Goal: Consume media (video, audio): Consume media (video, audio)

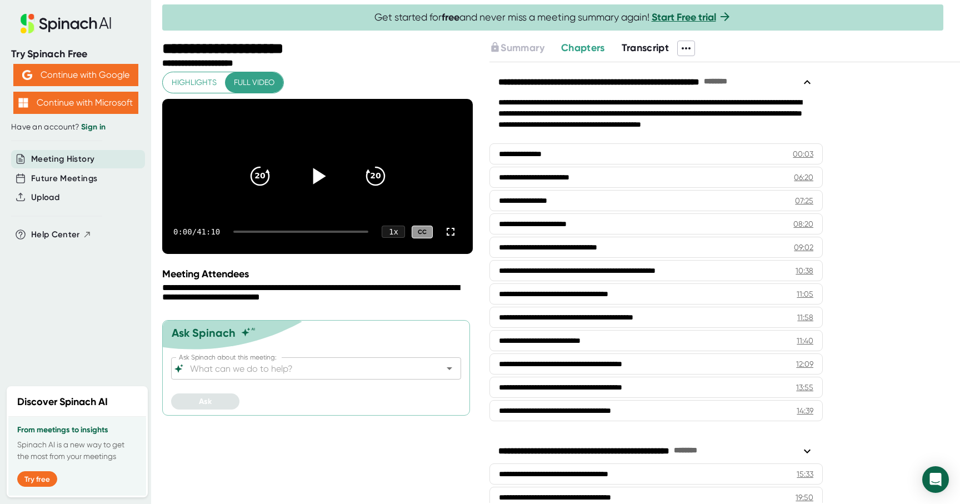
click at [316, 185] on icon at bounding box center [319, 176] width 13 height 16
click at [451, 238] on icon at bounding box center [450, 231] width 13 height 13
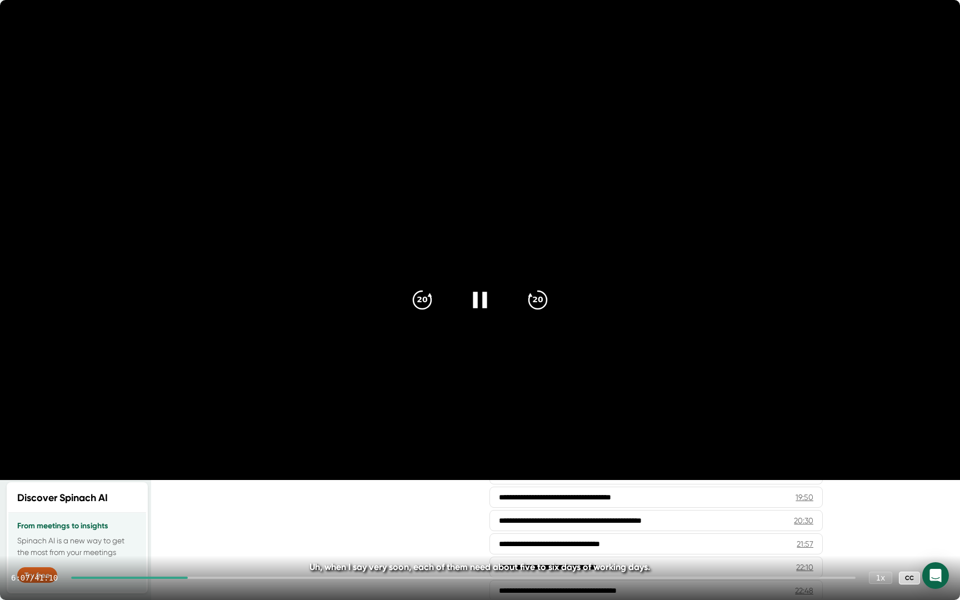
click at [206, 504] on div at bounding box center [463, 578] width 785 height 2
click at [215, 504] on div at bounding box center [463, 578] width 785 height 2
click at [228, 504] on div at bounding box center [463, 578] width 785 height 2
click at [242, 504] on div at bounding box center [463, 578] width 785 height 2
click at [261, 504] on div at bounding box center [463, 578] width 785 height 2
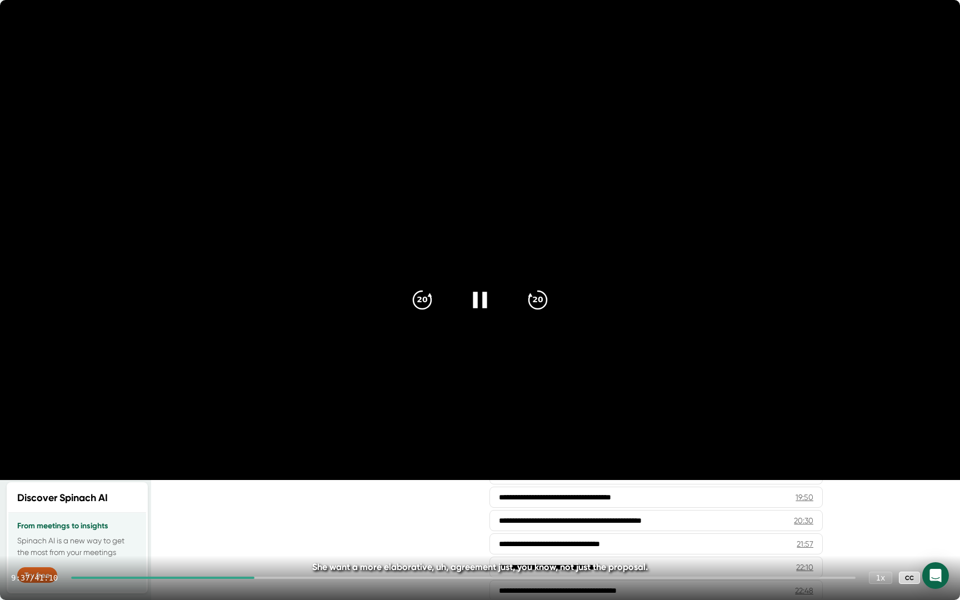
click at [277, 504] on div at bounding box center [463, 578] width 785 height 2
click at [293, 504] on div at bounding box center [466, 578] width 780 height 2
click at [311, 504] on div at bounding box center [466, 578] width 780 height 2
click at [335, 504] on div at bounding box center [466, 578] width 780 height 2
click at [352, 504] on div at bounding box center [466, 578] width 780 height 2
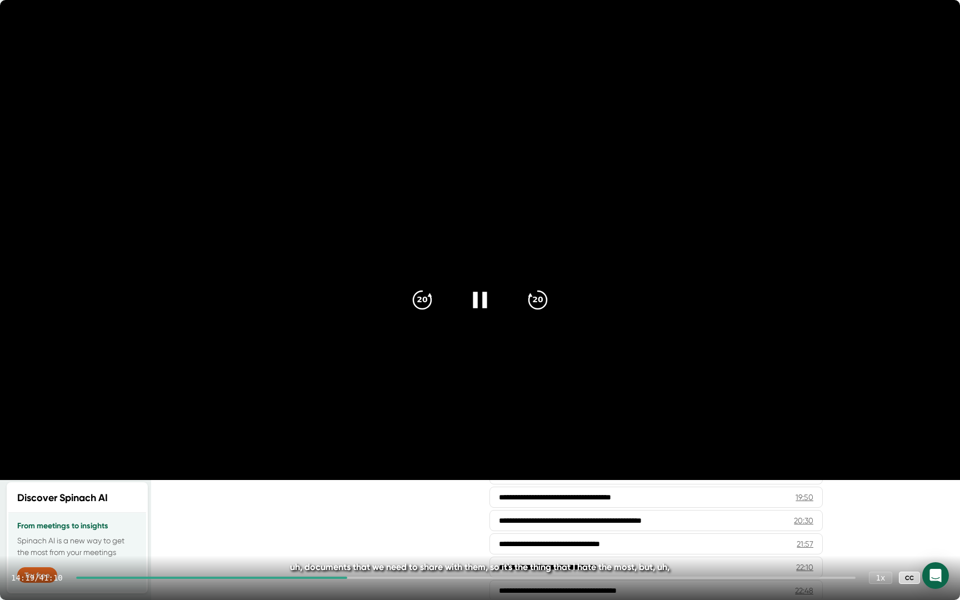
click at [367, 504] on div at bounding box center [466, 578] width 780 height 2
click at [388, 504] on div at bounding box center [466, 578] width 780 height 2
click at [376, 504] on div at bounding box center [229, 578] width 307 height 2
click at [457, 504] on div "20:16 / 41:10 1 x CC" at bounding box center [480, 578] width 960 height 44
drag, startPoint x: 466, startPoint y: 578, endPoint x: 458, endPoint y: 579, distance: 7.8
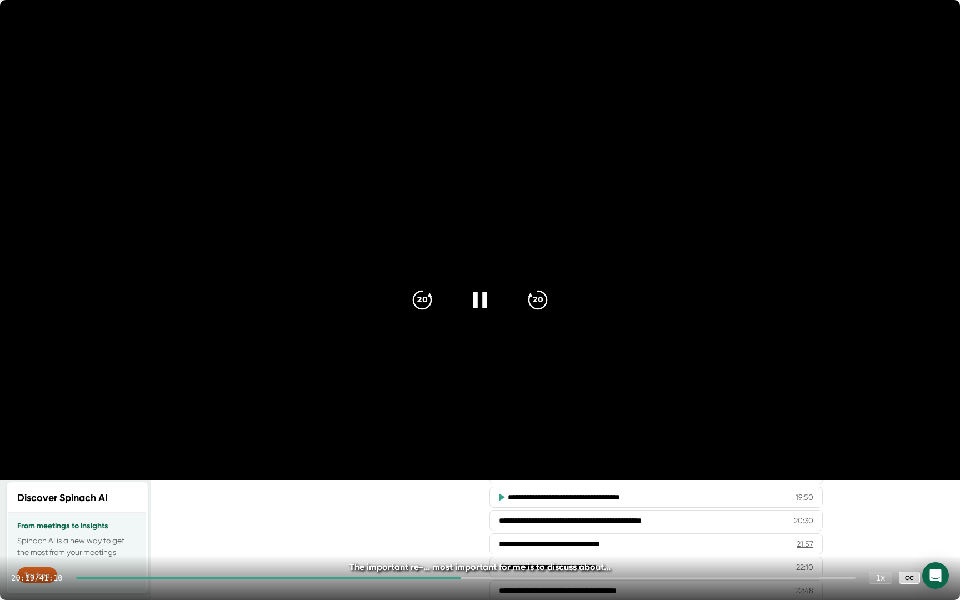
click at [458, 504] on div at bounding box center [466, 578] width 780 height 2
click at [481, 312] on div at bounding box center [480, 300] width 47 height 47
click at [479, 307] on icon at bounding box center [480, 300] width 28 height 28
click at [486, 308] on icon at bounding box center [480, 300] width 28 height 28
click at [489, 294] on icon at bounding box center [480, 300] width 28 height 28
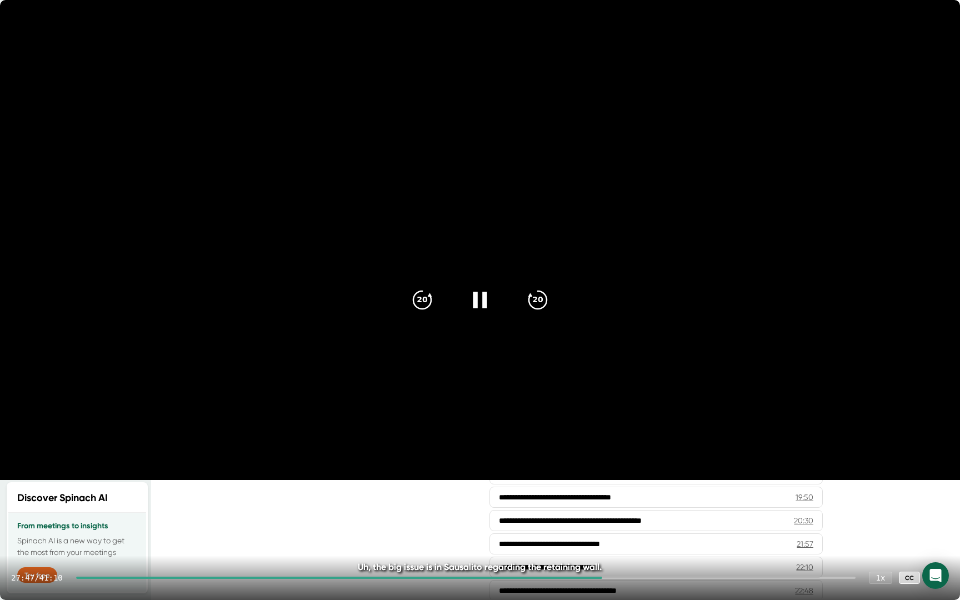
click at [622, 504] on div at bounding box center [466, 578] width 780 height 2
click at [936, 504] on icon at bounding box center [938, 578] width 8 height 8
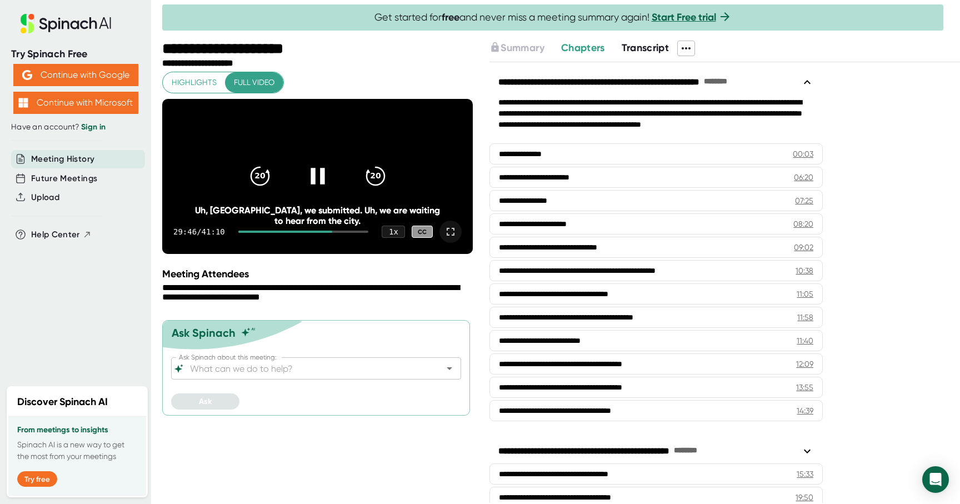
click at [340, 233] on div at bounding box center [303, 232] width 131 height 2
click at [346, 233] on div at bounding box center [303, 232] width 131 height 2
click at [351, 233] on div at bounding box center [303, 232] width 131 height 2
click at [357, 233] on div at bounding box center [303, 232] width 131 height 2
